Goal: Task Accomplishment & Management: Use online tool/utility

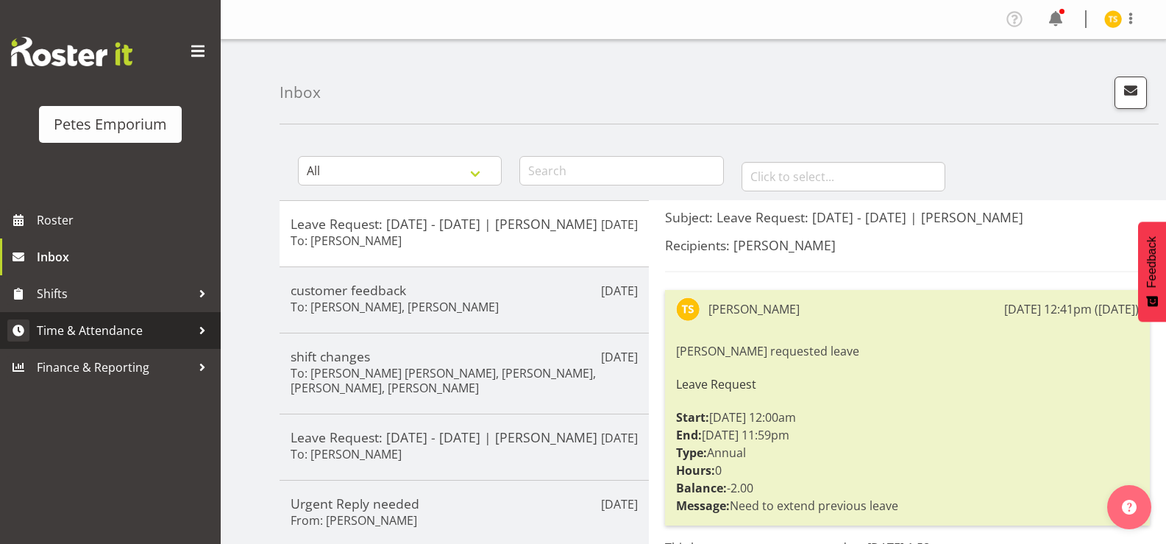
click at [114, 334] on span "Time & Attendance" at bounding box center [114, 330] width 154 height 22
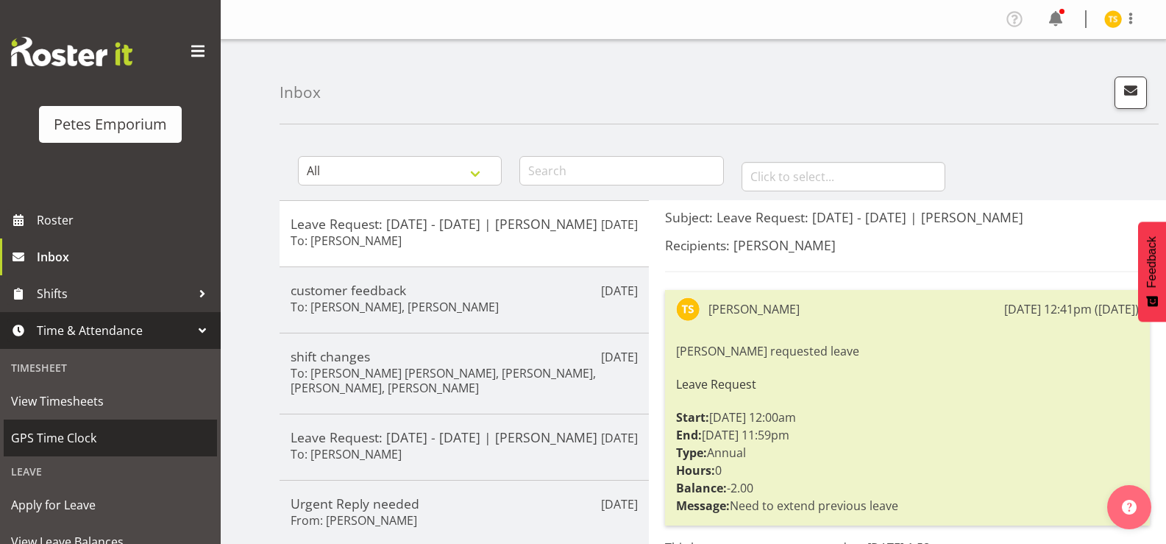
click at [78, 438] on span "GPS Time Clock" at bounding box center [110, 438] width 199 height 22
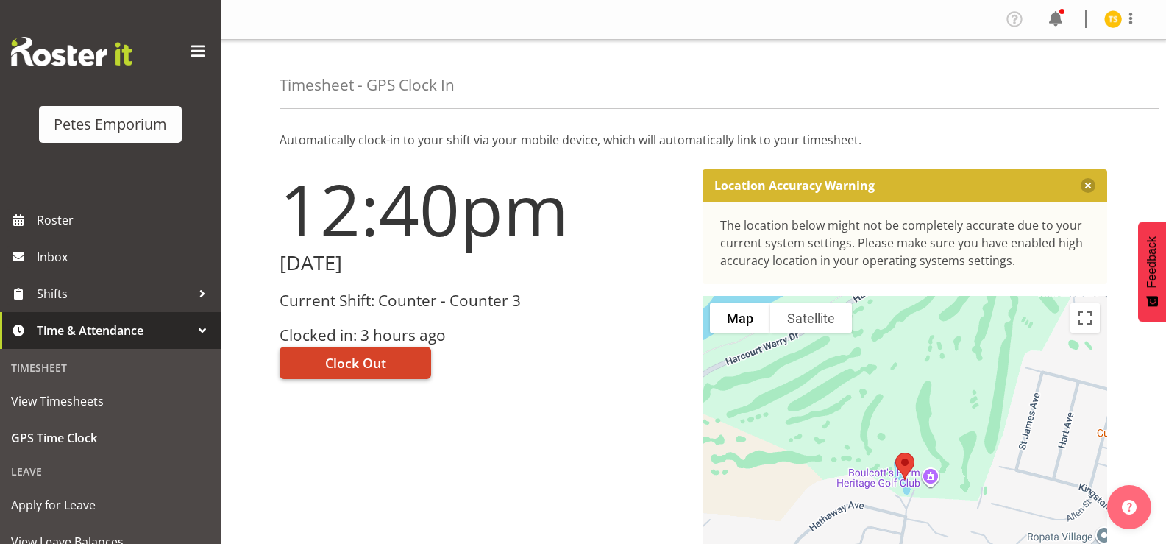
click at [321, 366] on button "Clock Out" at bounding box center [356, 362] width 152 height 32
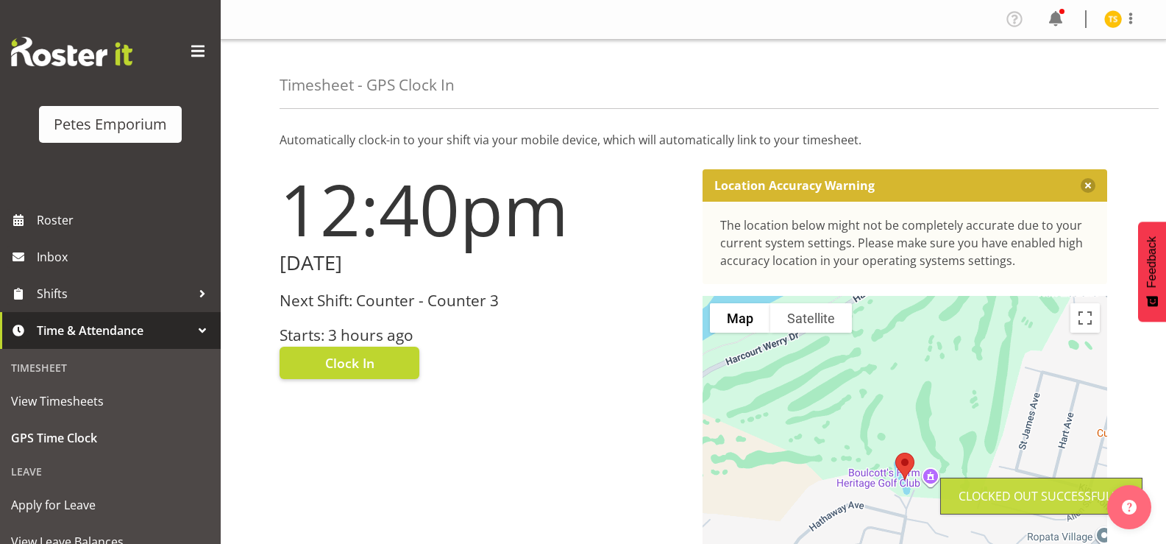
click at [1108, 11] on img at bounding box center [1113, 19] width 18 height 18
click at [1046, 79] on link "Log Out" at bounding box center [1068, 77] width 141 height 26
